Goal: Task Accomplishment & Management: Manage account settings

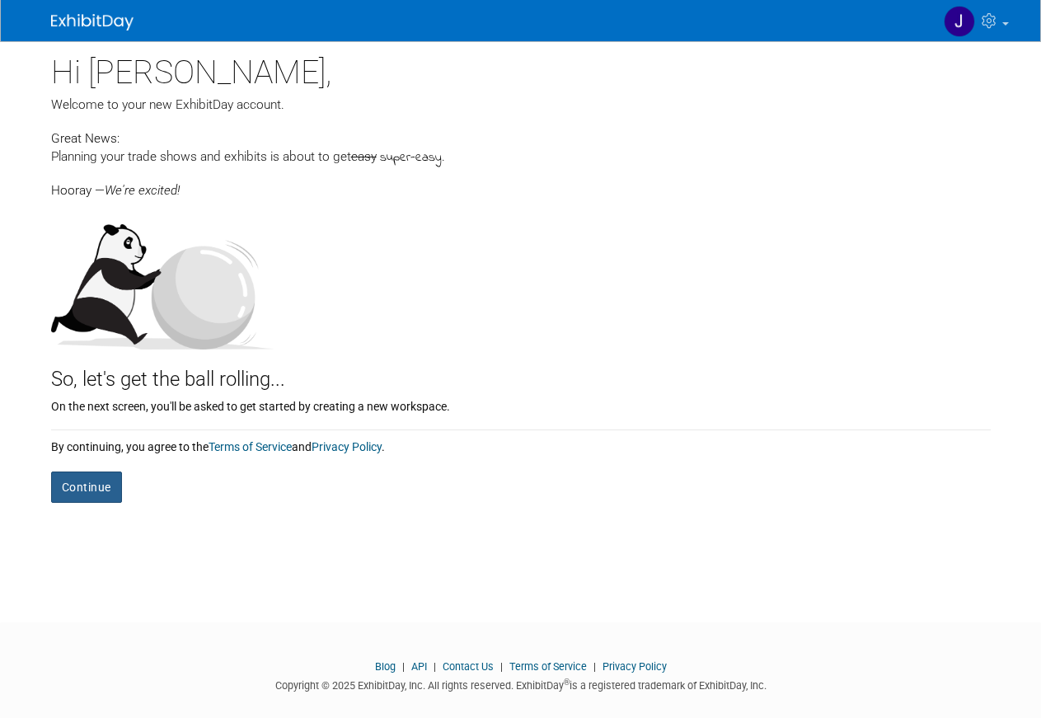
click at [102, 490] on button "Continue" at bounding box center [86, 486] width 71 height 31
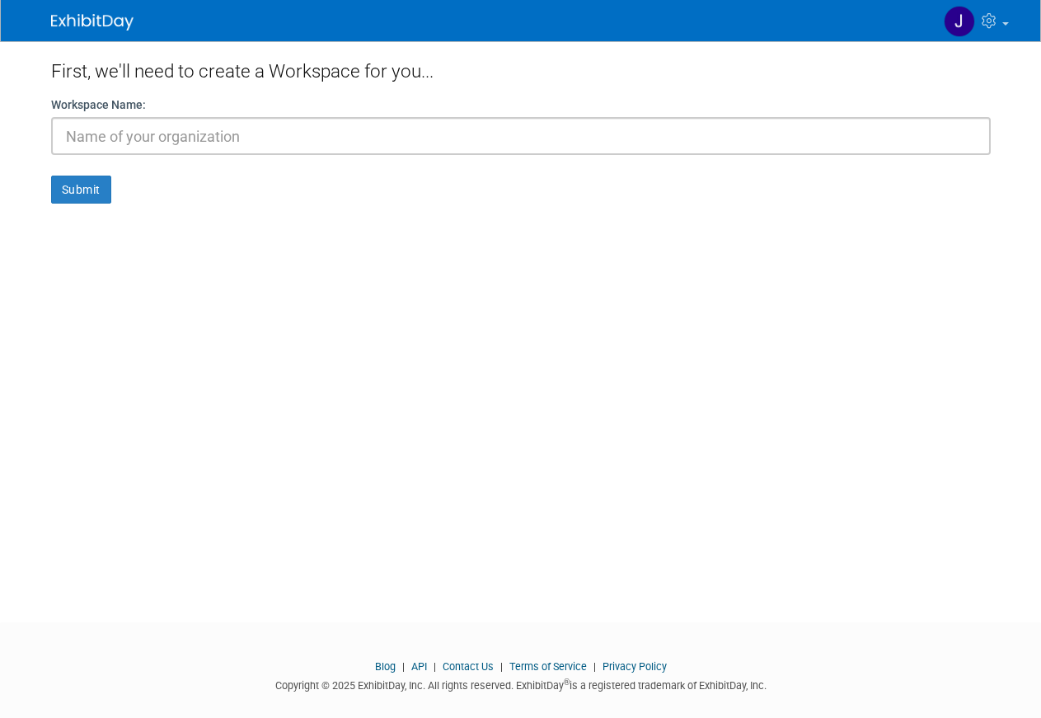
click at [208, 140] on input "text" at bounding box center [520, 136] width 939 height 38
click at [134, 137] on input "text" at bounding box center [520, 136] width 939 height 38
type input "ISOQOL"
click at [97, 186] on button "Submit" at bounding box center [81, 189] width 60 height 28
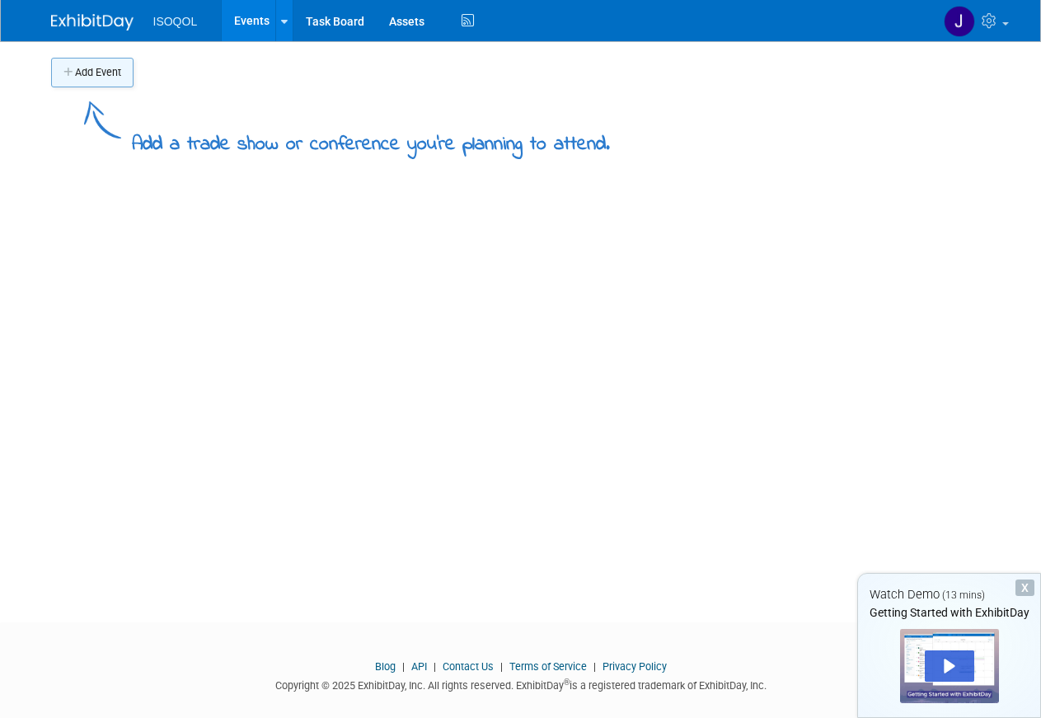
click at [97, 77] on button "Add Event" at bounding box center [92, 73] width 82 height 30
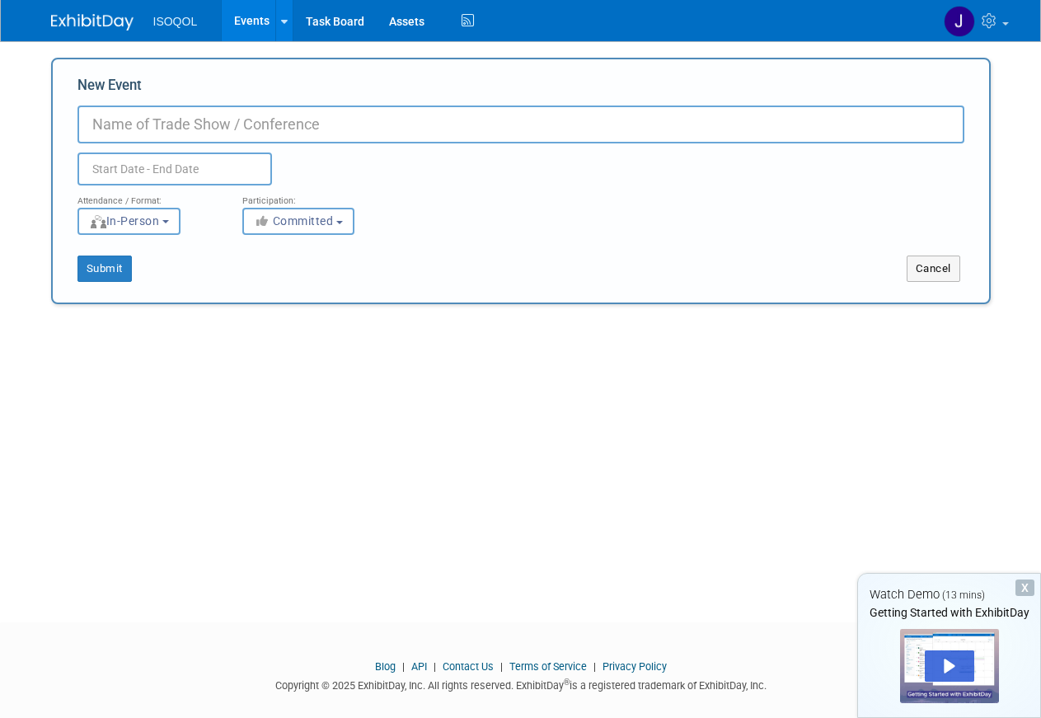
click at [147, 125] on input "New Event" at bounding box center [520, 124] width 886 height 38
type input "33rd Annual Conference"
click at [158, 170] on input "text" at bounding box center [174, 168] width 194 height 33
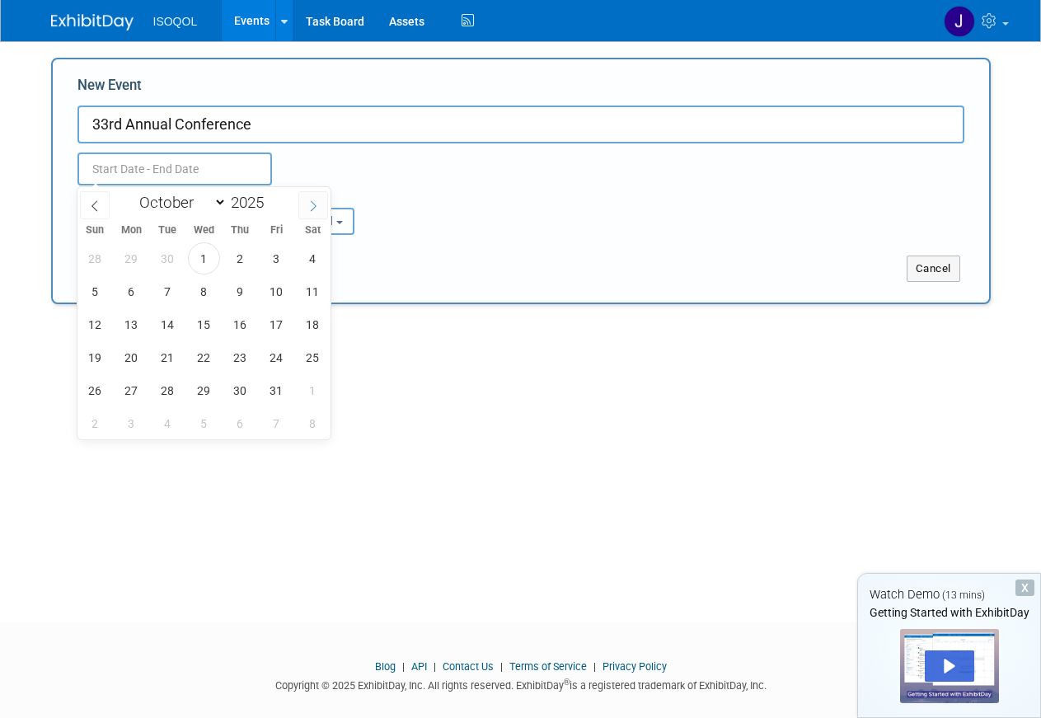
click at [311, 205] on icon at bounding box center [313, 206] width 12 height 12
click at [94, 198] on span at bounding box center [95, 205] width 30 height 28
select select "9"
click at [247, 199] on input "2025" at bounding box center [251, 202] width 49 height 19
click at [270, 198] on span at bounding box center [270, 198] width 12 height 10
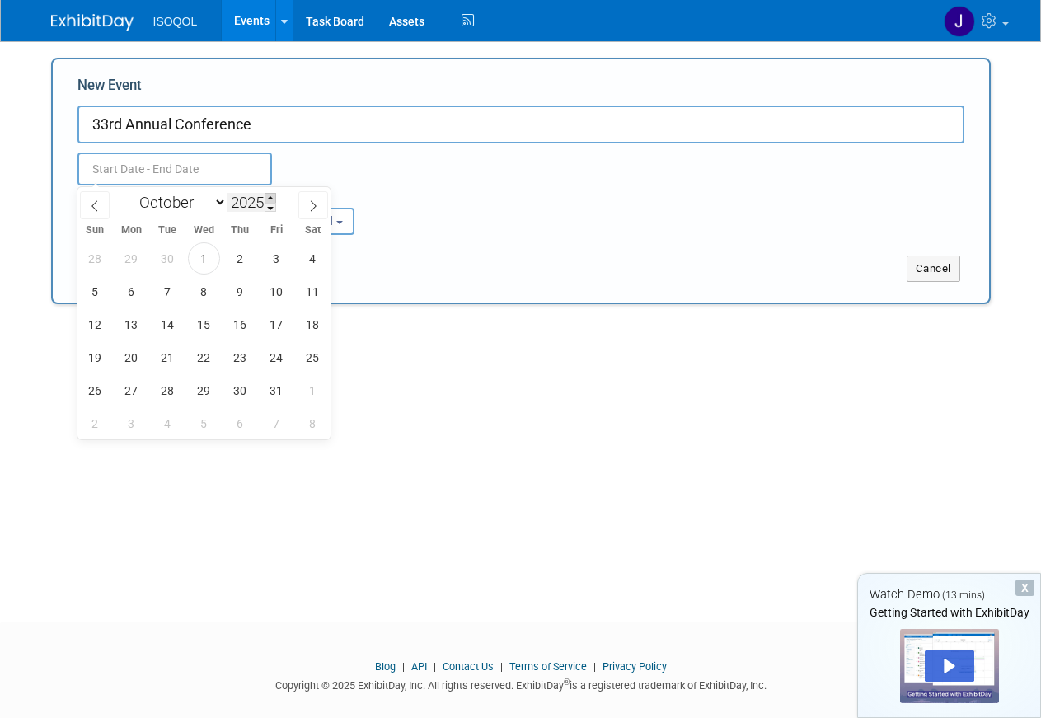
type input "2026"
click at [198, 356] on span "21" at bounding box center [204, 357] width 32 height 32
click at [102, 395] on span "25" at bounding box center [95, 390] width 32 height 32
type input "Oct 21, 2026 to Oct 25, 2026"
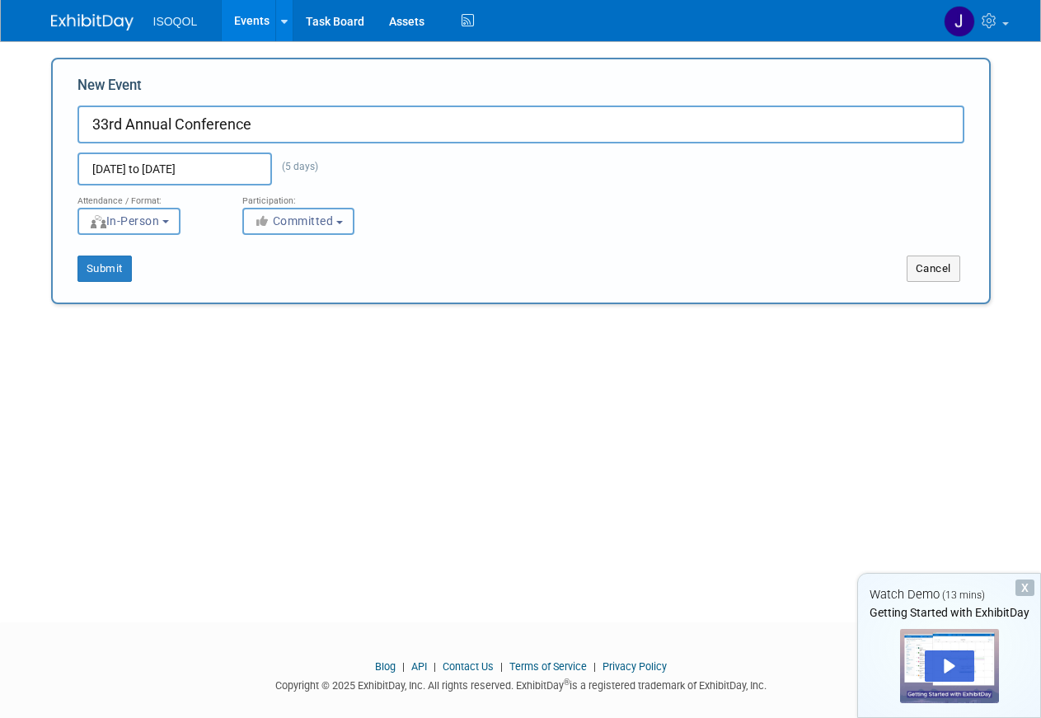
click at [330, 214] on span "Committed" at bounding box center [294, 220] width 80 height 13
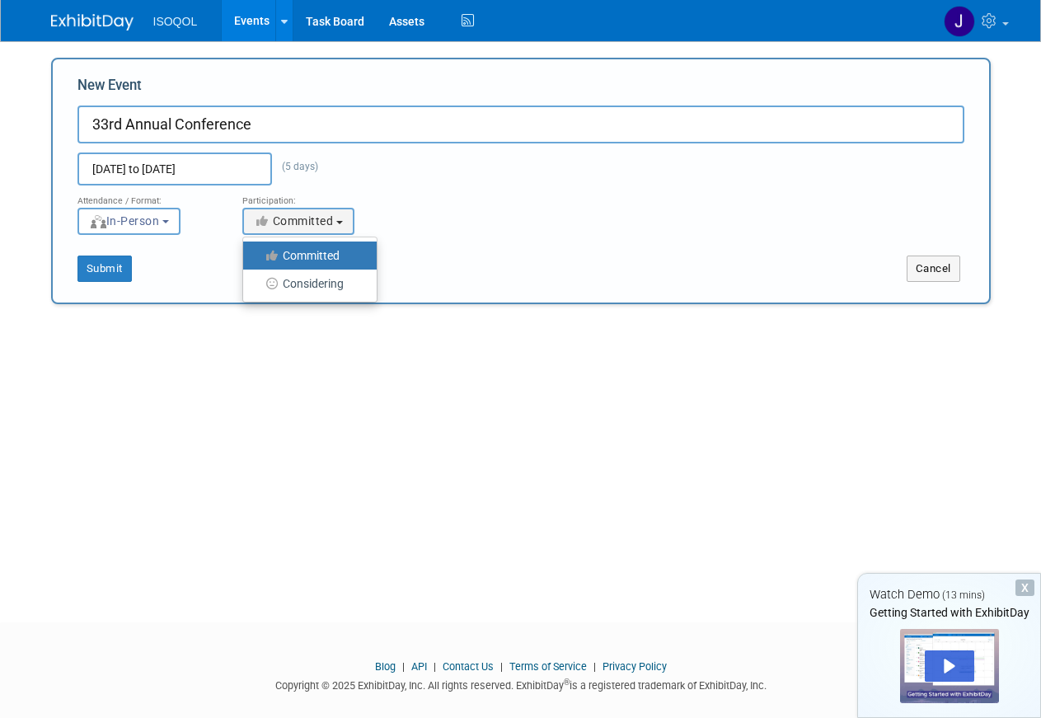
click at [315, 256] on label "Committed" at bounding box center [305, 255] width 109 height 21
click at [258, 256] on input "Committed" at bounding box center [252, 255] width 11 height 11
click at [439, 237] on div "Submit Cancel" at bounding box center [520, 258] width 911 height 47
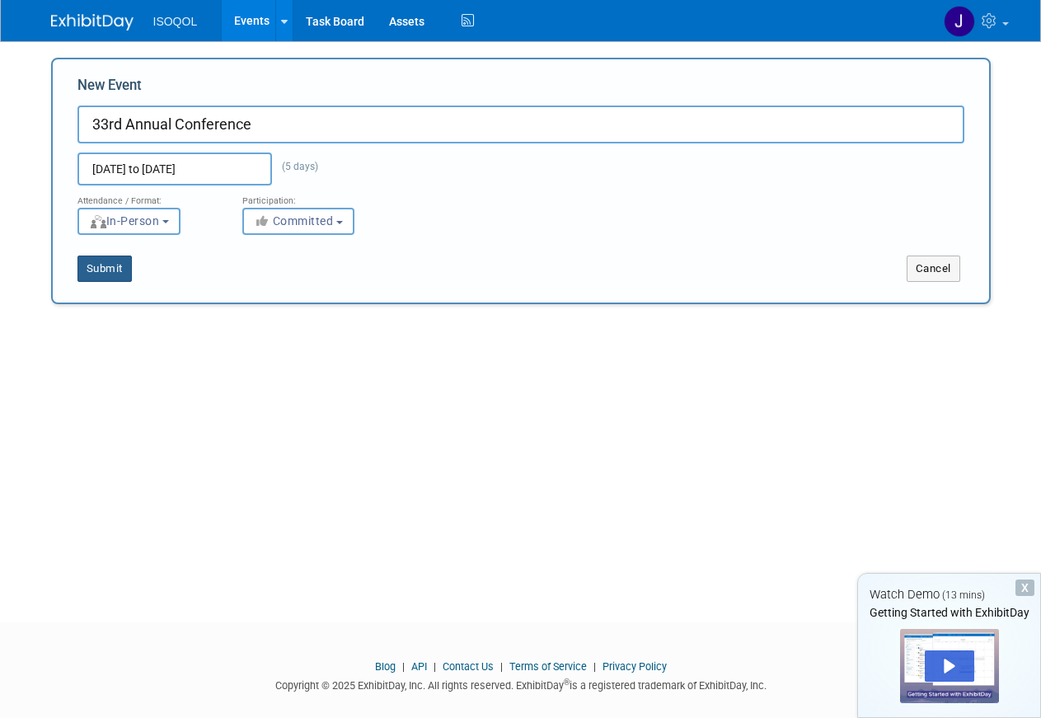
click at [98, 272] on button "Submit" at bounding box center [104, 268] width 54 height 26
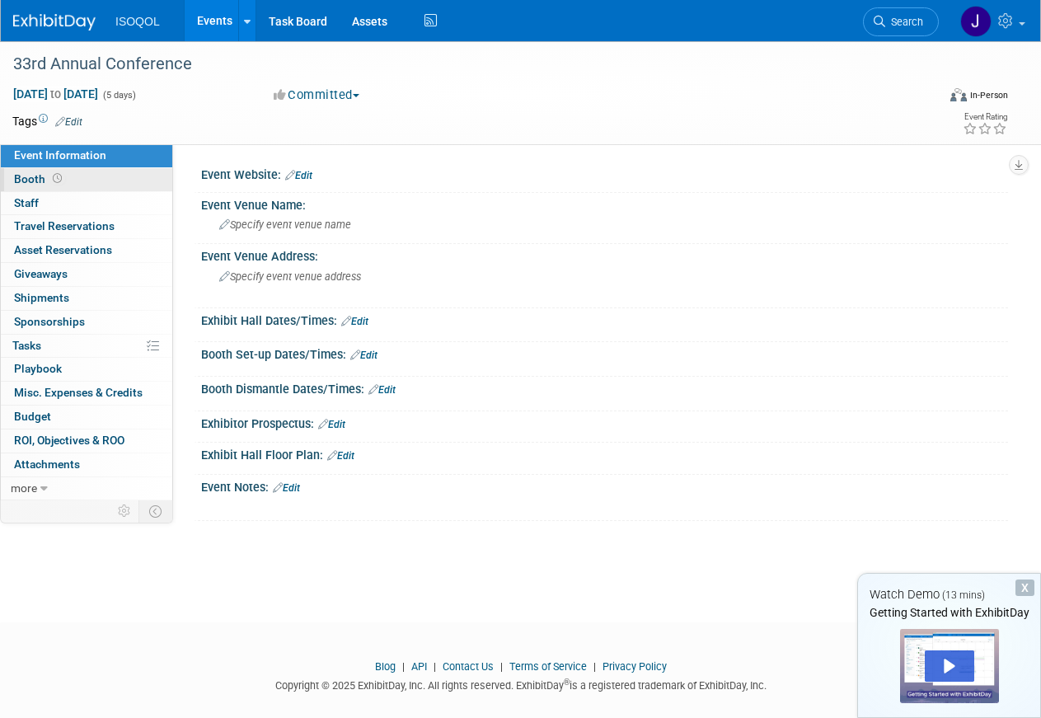
click at [30, 179] on span "Booth" at bounding box center [39, 178] width 51 height 13
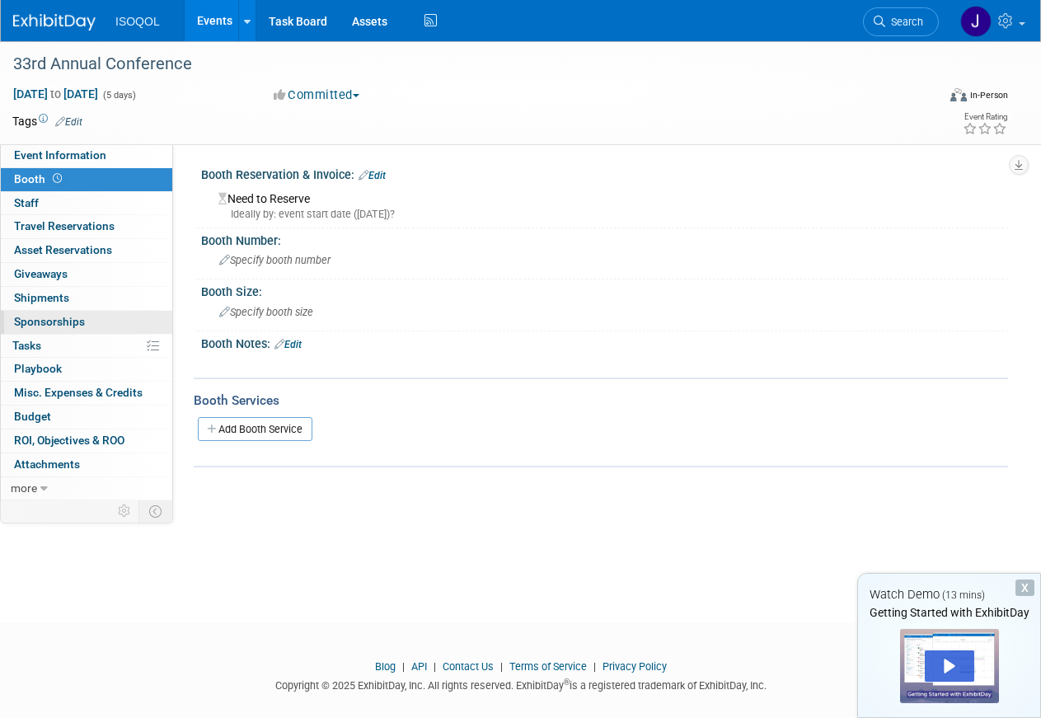
click at [60, 323] on span "Sponsorships 0" at bounding box center [49, 321] width 71 height 13
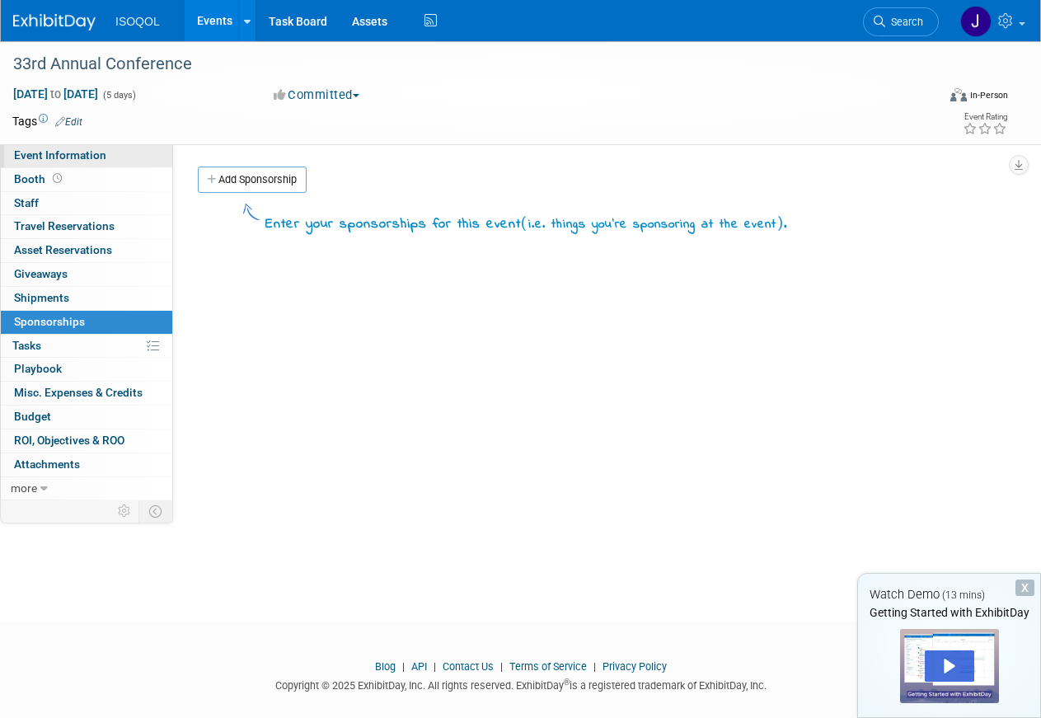
click at [63, 152] on span "Event Information" at bounding box center [60, 154] width 92 height 13
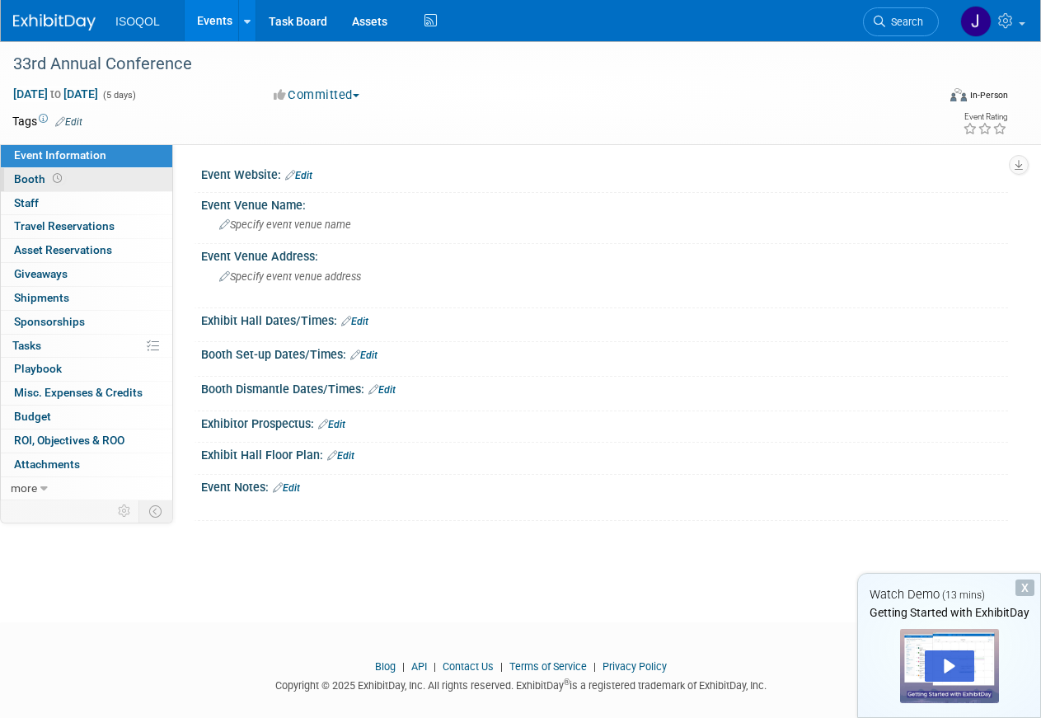
click at [21, 180] on span "Booth" at bounding box center [39, 178] width 51 height 13
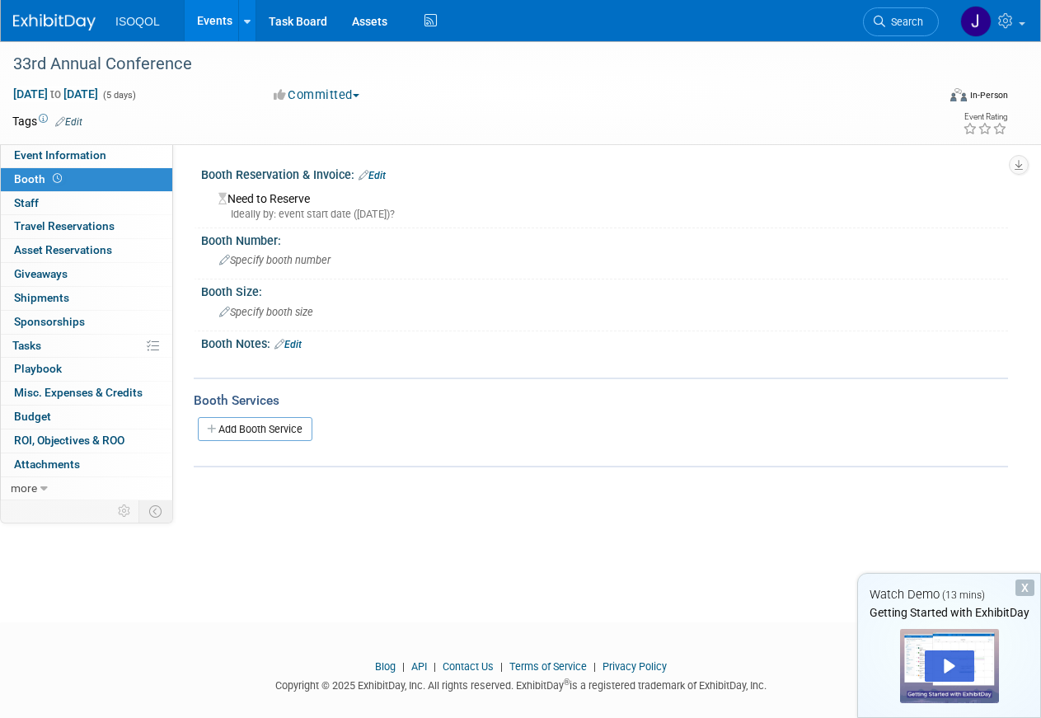
click at [353, 209] on div "Ideally by: event start date (Wed. Oct 21, 2026)?" at bounding box center [606, 214] width 777 height 15
drag, startPoint x: 361, startPoint y: 209, endPoint x: 470, endPoint y: 209, distance: 109.6
click at [470, 209] on div "Ideally by: event start date (Wed. Oct 21, 2026)?" at bounding box center [606, 214] width 777 height 15
click at [434, 254] on div "Specify booth number" at bounding box center [604, 260] width 782 height 26
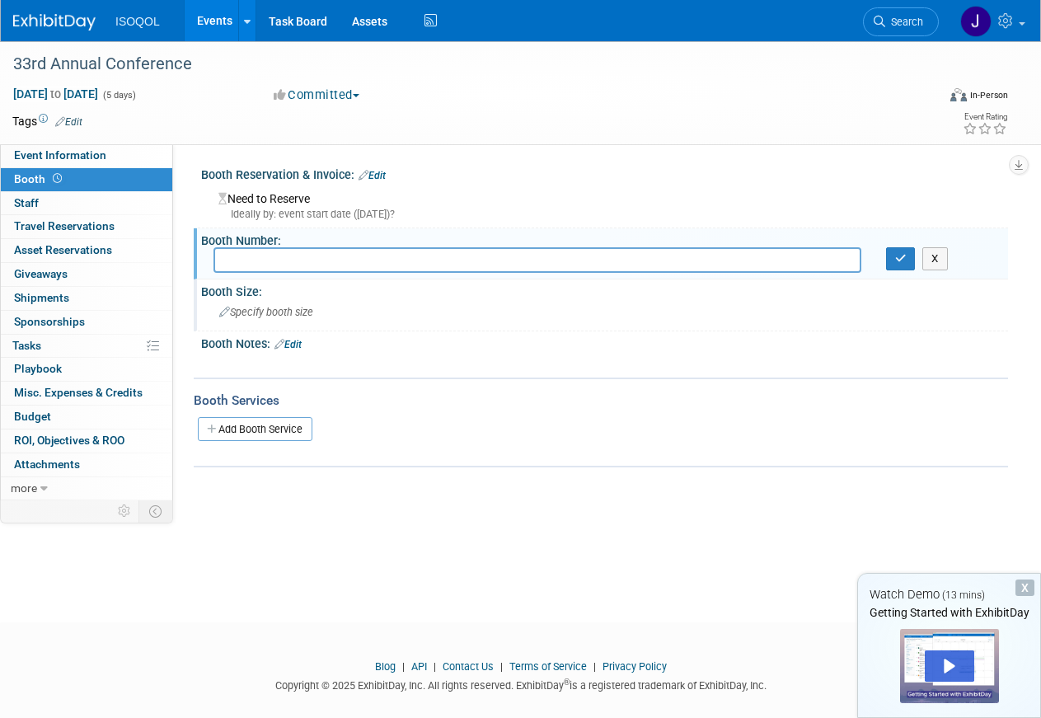
click at [317, 311] on div "Specify booth size" at bounding box center [604, 312] width 782 height 26
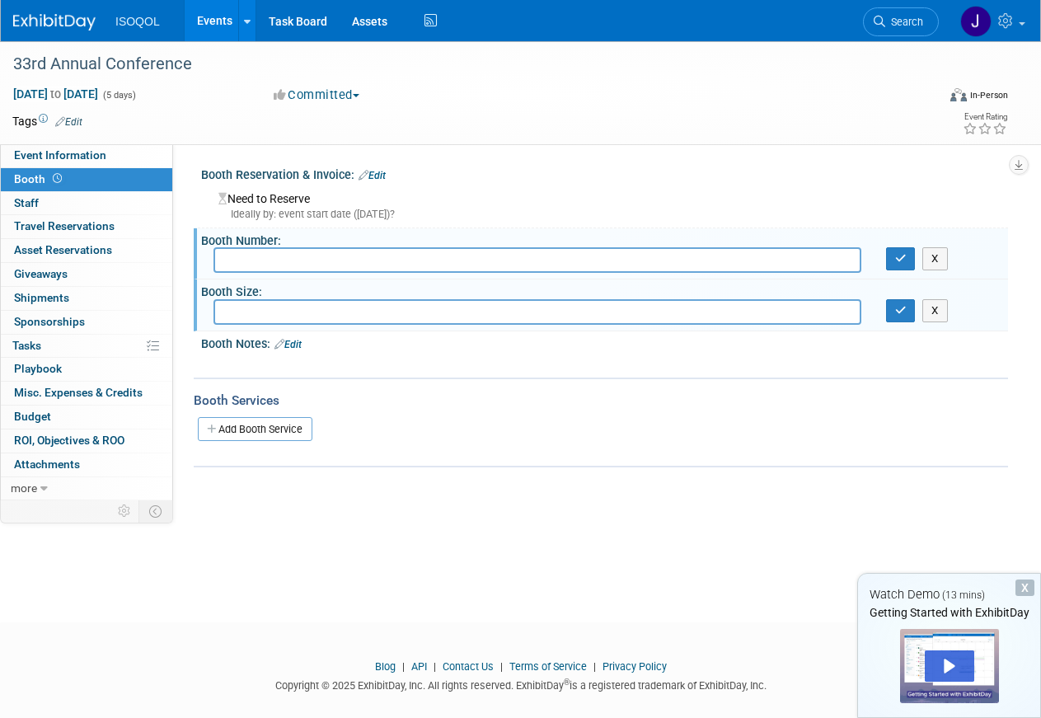
click at [351, 352] on div "X" at bounding box center [602, 355] width 786 height 8
click at [278, 431] on link "Add Booth Service" at bounding box center [255, 429] width 115 height 24
